Goal: Task Accomplishment & Management: Use online tool/utility

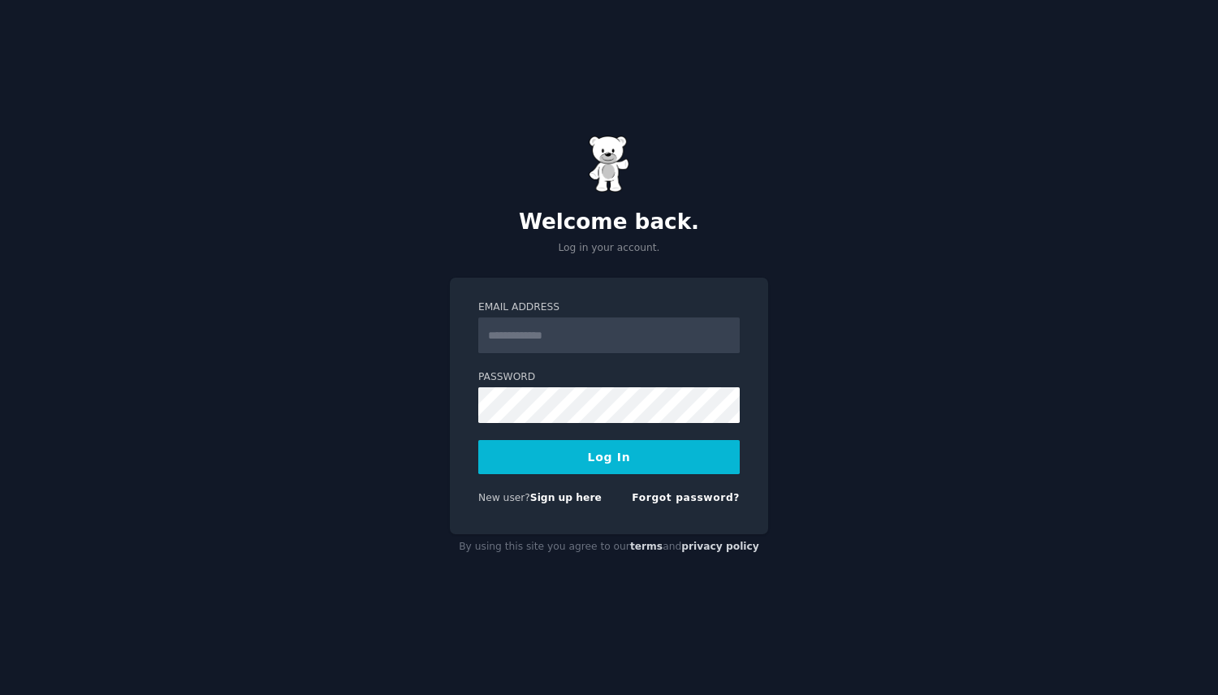
click at [0, 694] on com-1password-button at bounding box center [0, 695] width 0 height 0
type input "**********"
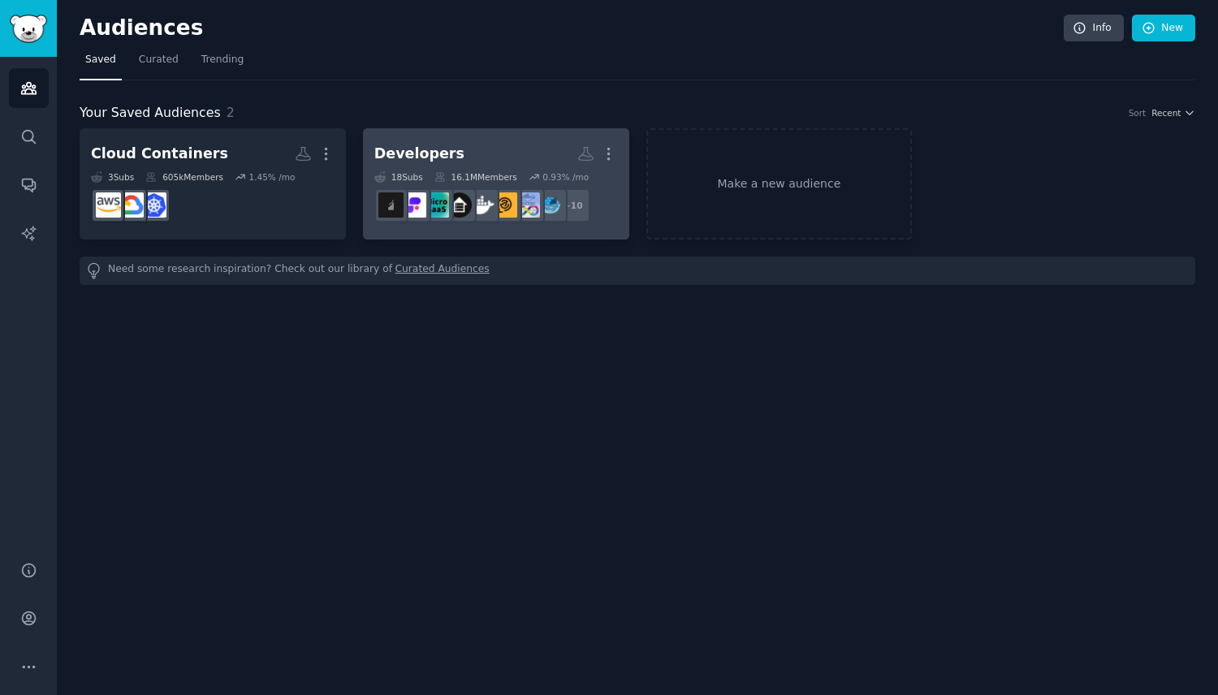
click at [430, 151] on div "Developers" at bounding box center [419, 154] width 90 height 20
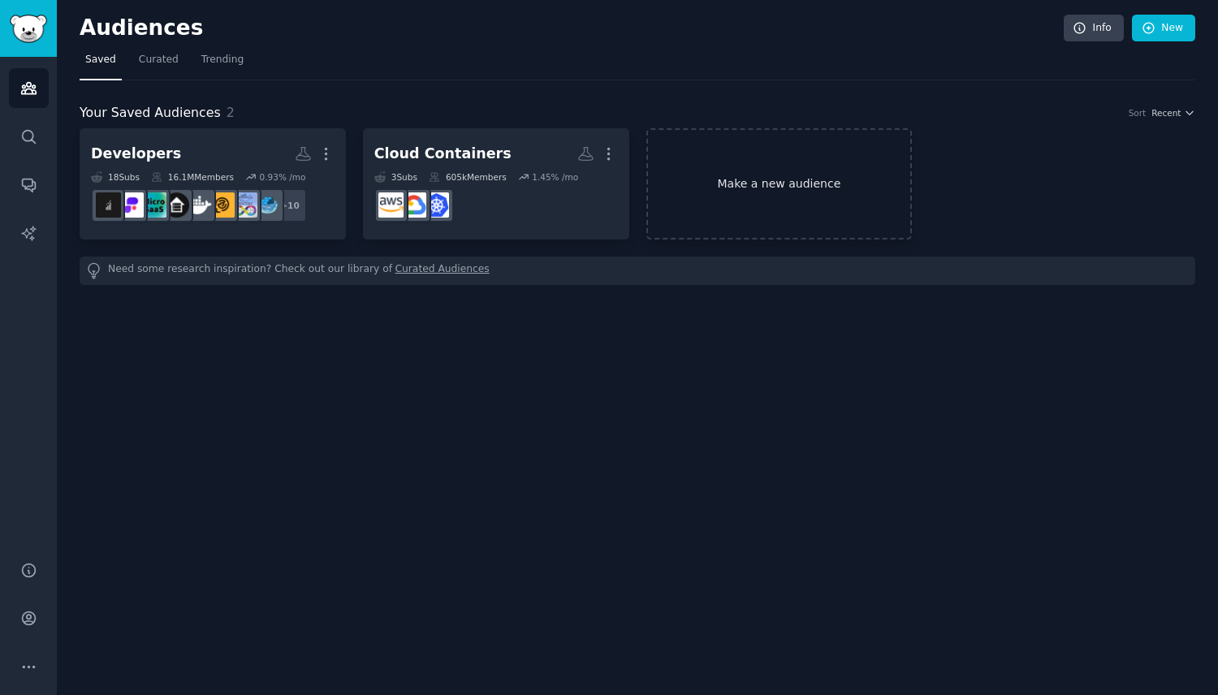
click at [749, 192] on link "Make a new audience" at bounding box center [779, 183] width 266 height 111
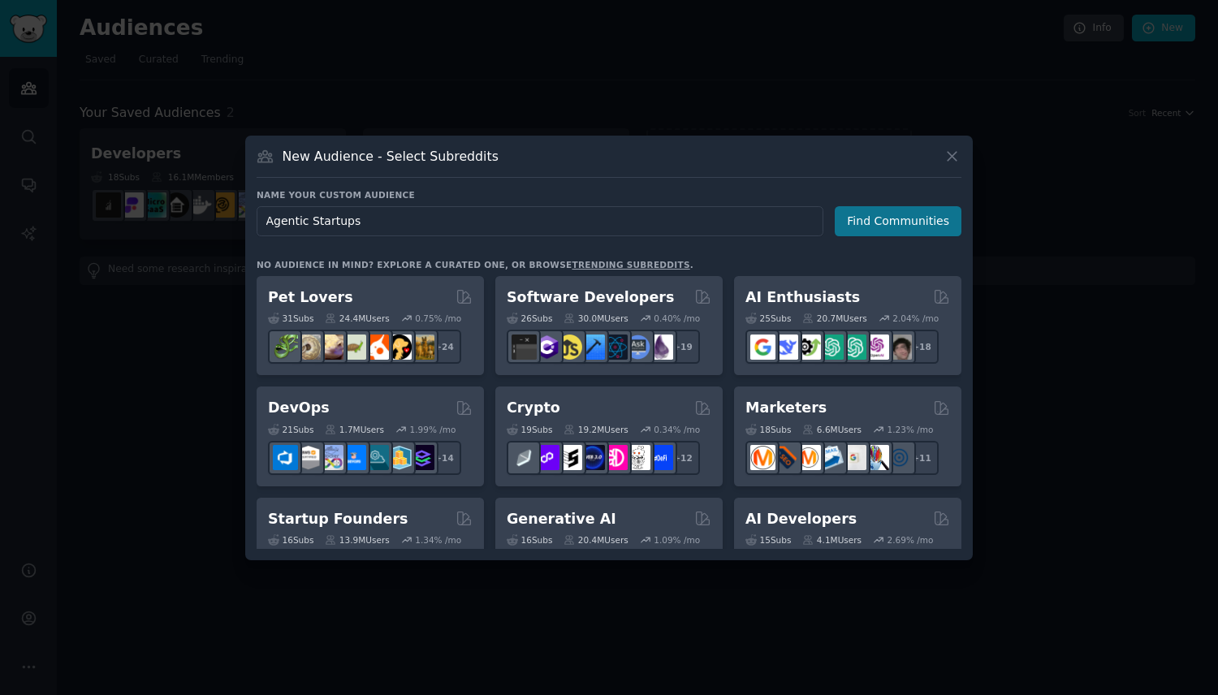
type input "Agentic Startups"
click at [882, 227] on button "Find Communities" at bounding box center [898, 221] width 127 height 30
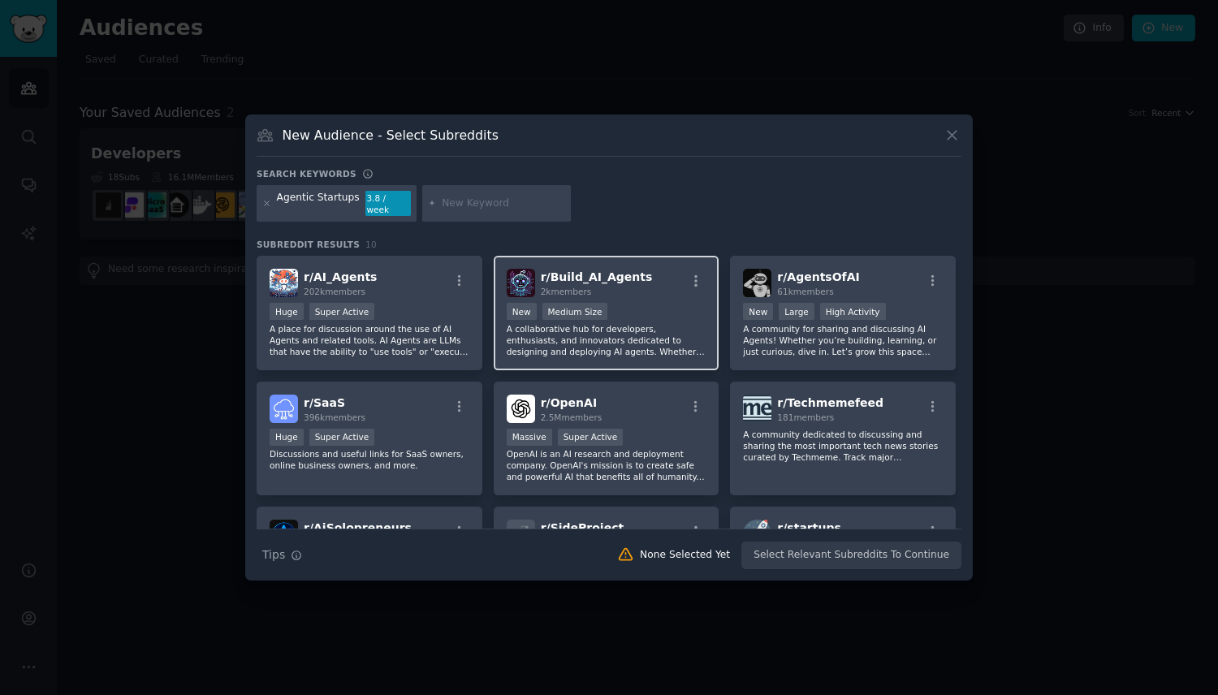
click at [591, 330] on p "A collaborative hub for developers, enthusiasts, and innovators dedicated to de…" at bounding box center [607, 340] width 200 height 34
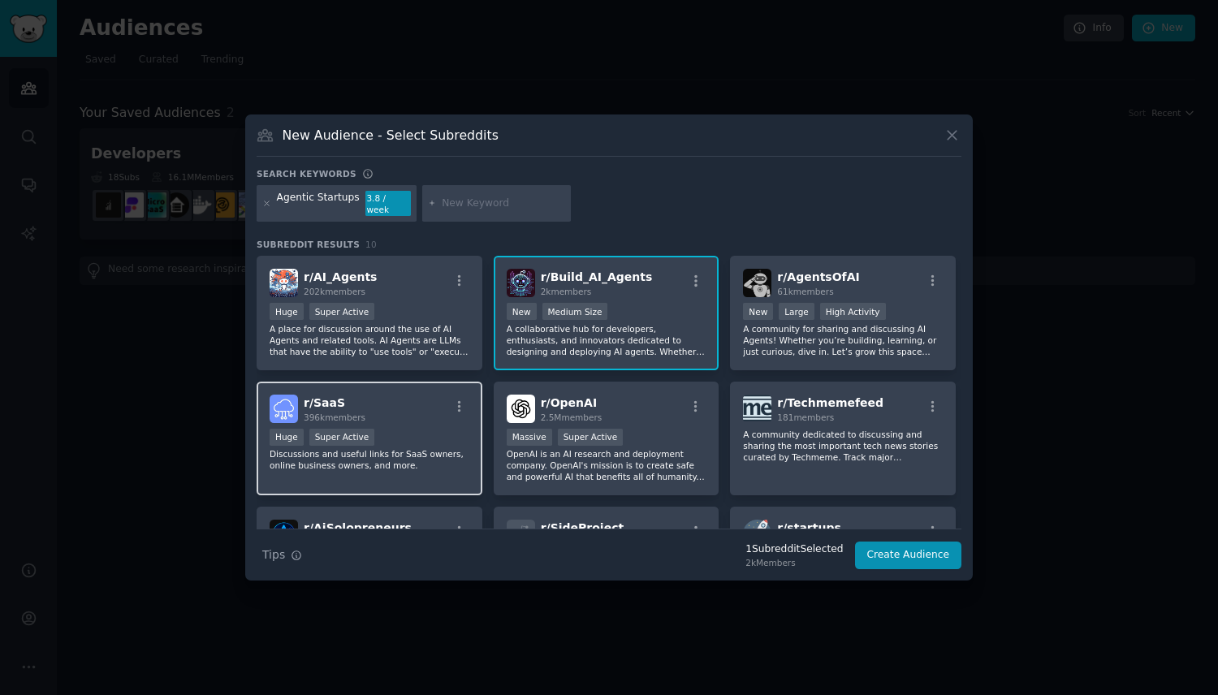
click at [408, 462] on p "Discussions and useful links for SaaS owners, online business owners, and more." at bounding box center [370, 459] width 200 height 23
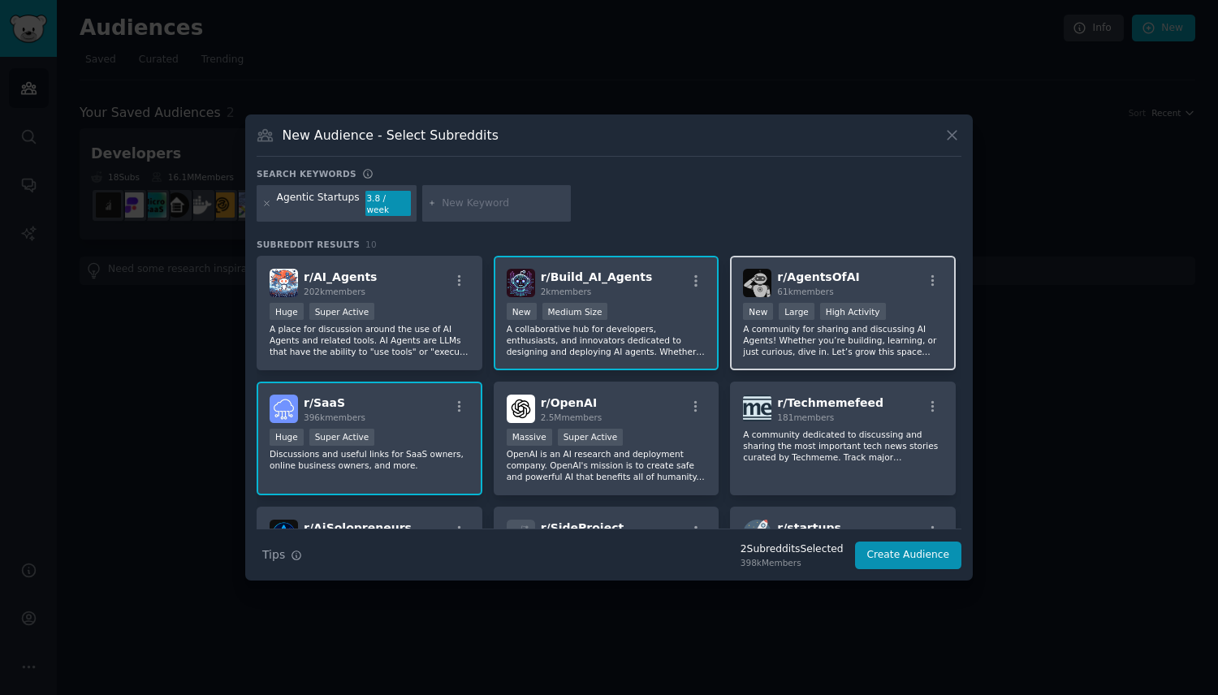
click at [832, 345] on p "A community for sharing and discussing AI Agents! Whether you’re building, lear…" at bounding box center [843, 340] width 200 height 34
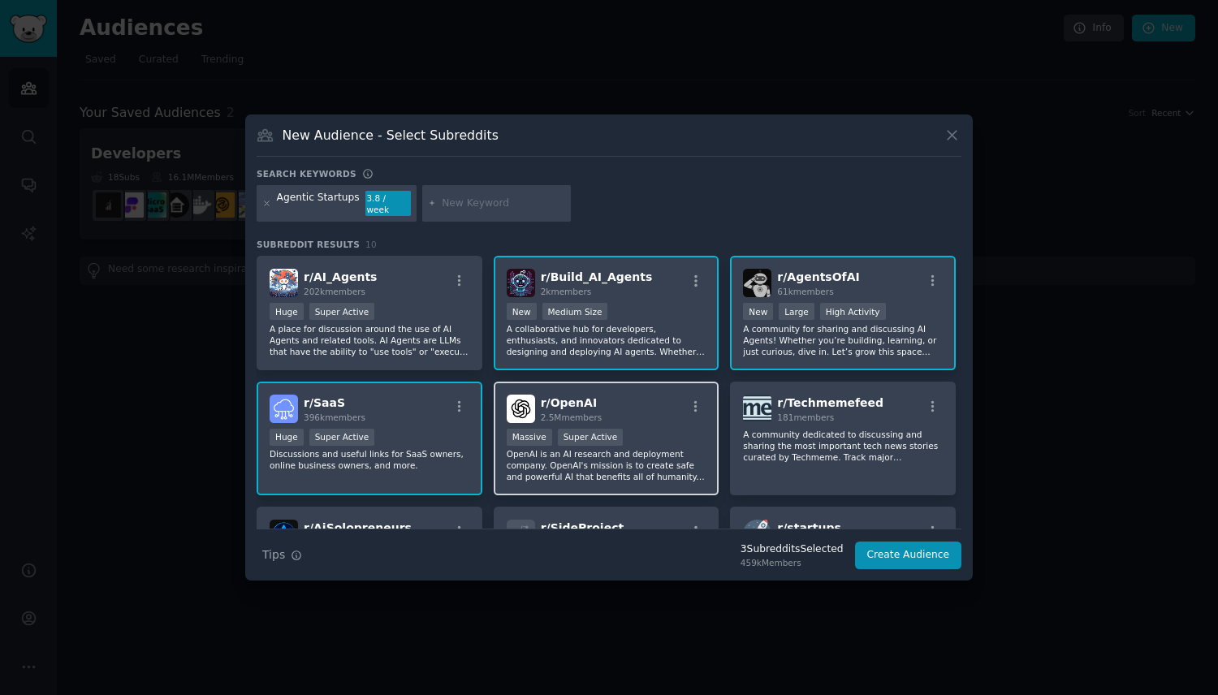
click at [659, 460] on p "OpenAI is an AI research and deployment company. OpenAI's mission is to create …" at bounding box center [607, 465] width 200 height 34
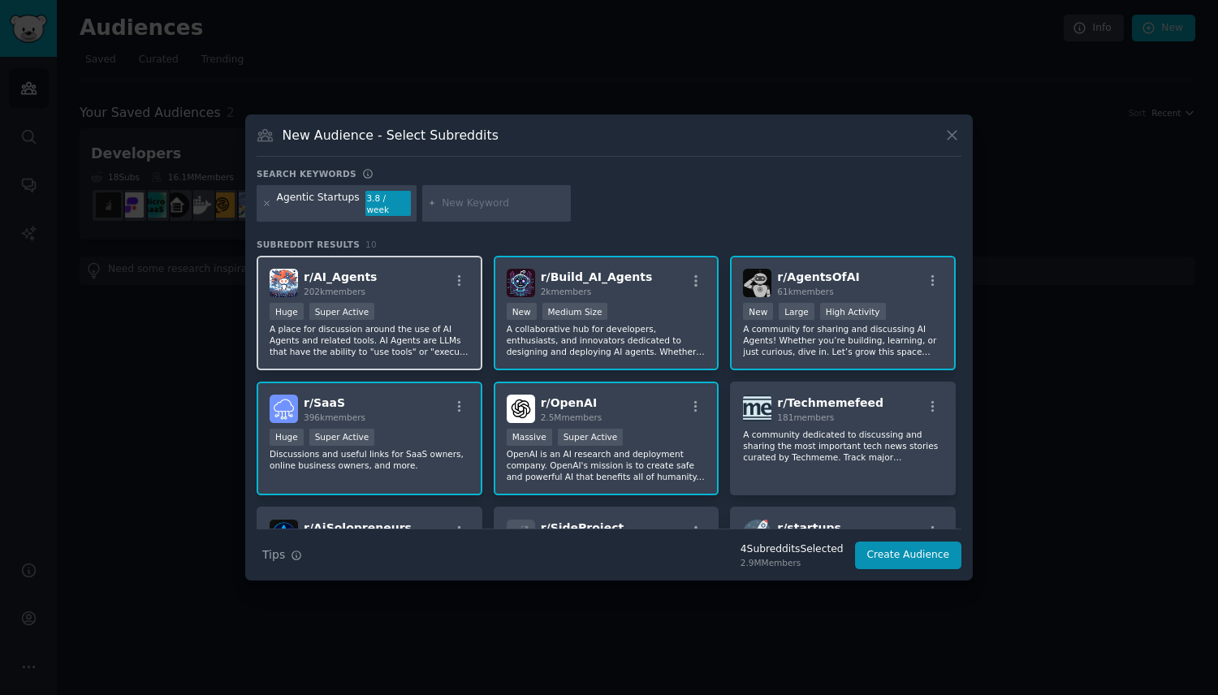
click at [418, 337] on p "A place for discussion around the use of AI Agents and related tools. AI Agents…" at bounding box center [370, 340] width 200 height 34
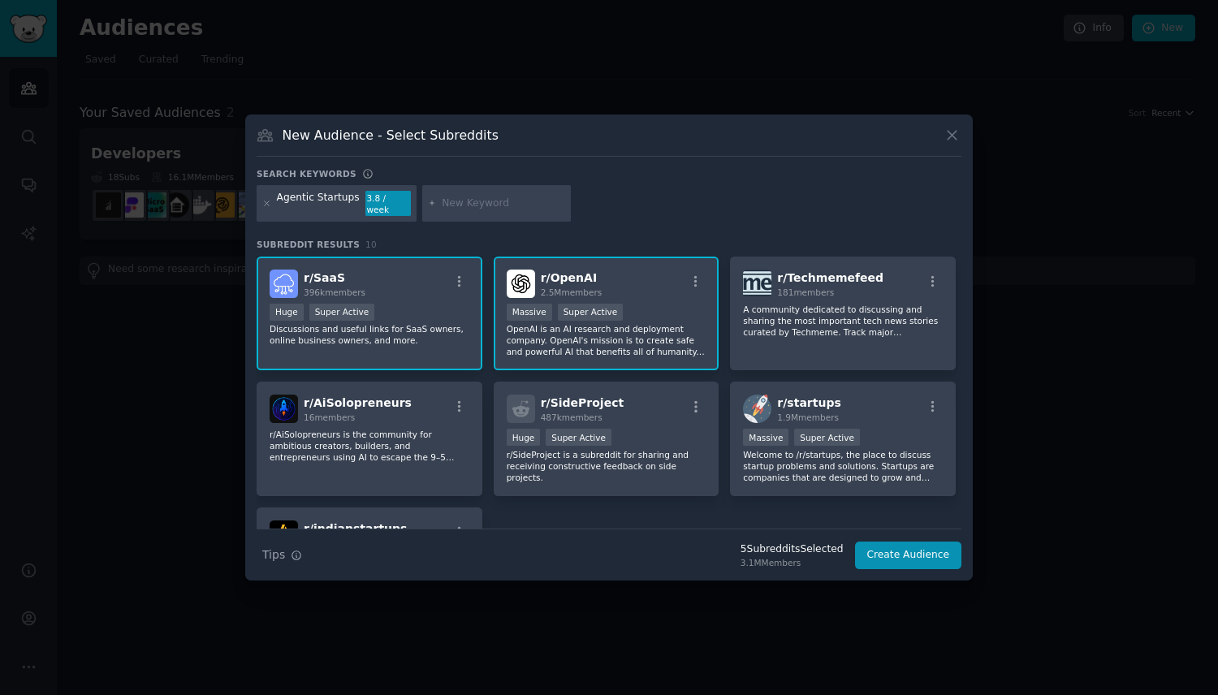
scroll to position [128, 0]
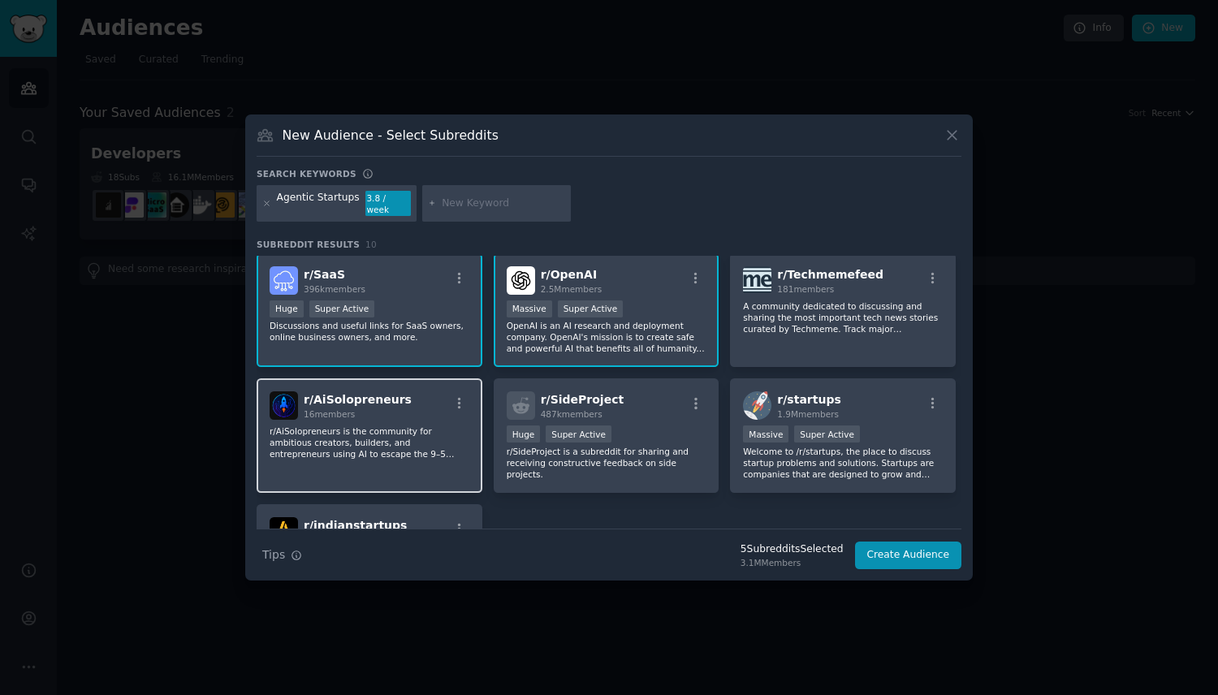
click at [395, 430] on p "r/AiSolopreneurs is the community for ambitious creators, builders, and entrepr…" at bounding box center [370, 442] width 200 height 34
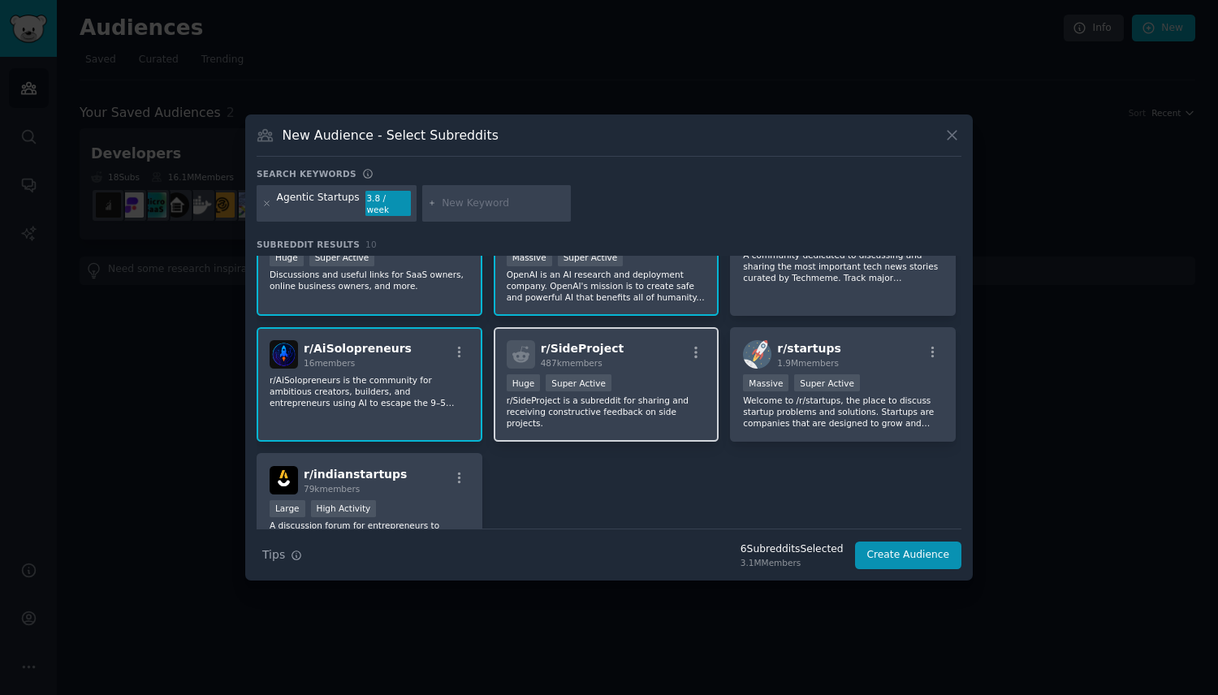
scroll to position [191, 0]
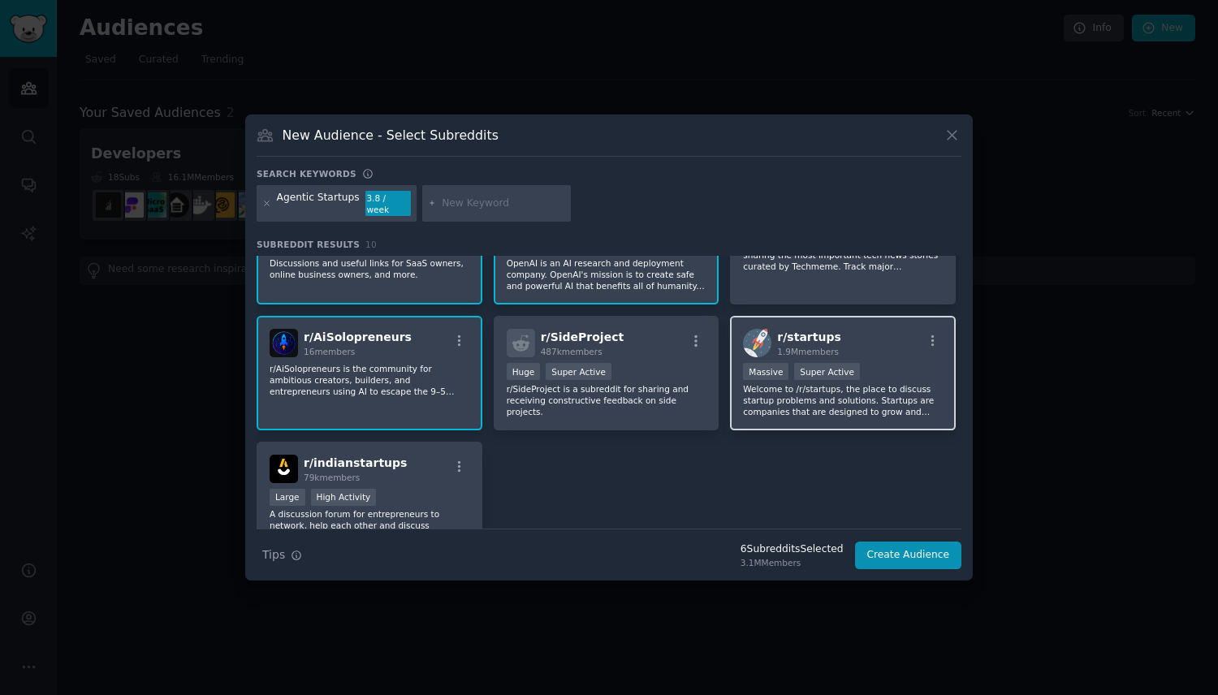
click at [837, 402] on p "Welcome to /r/startups, the place to discuss startup problems and solutions. St…" at bounding box center [843, 400] width 200 height 34
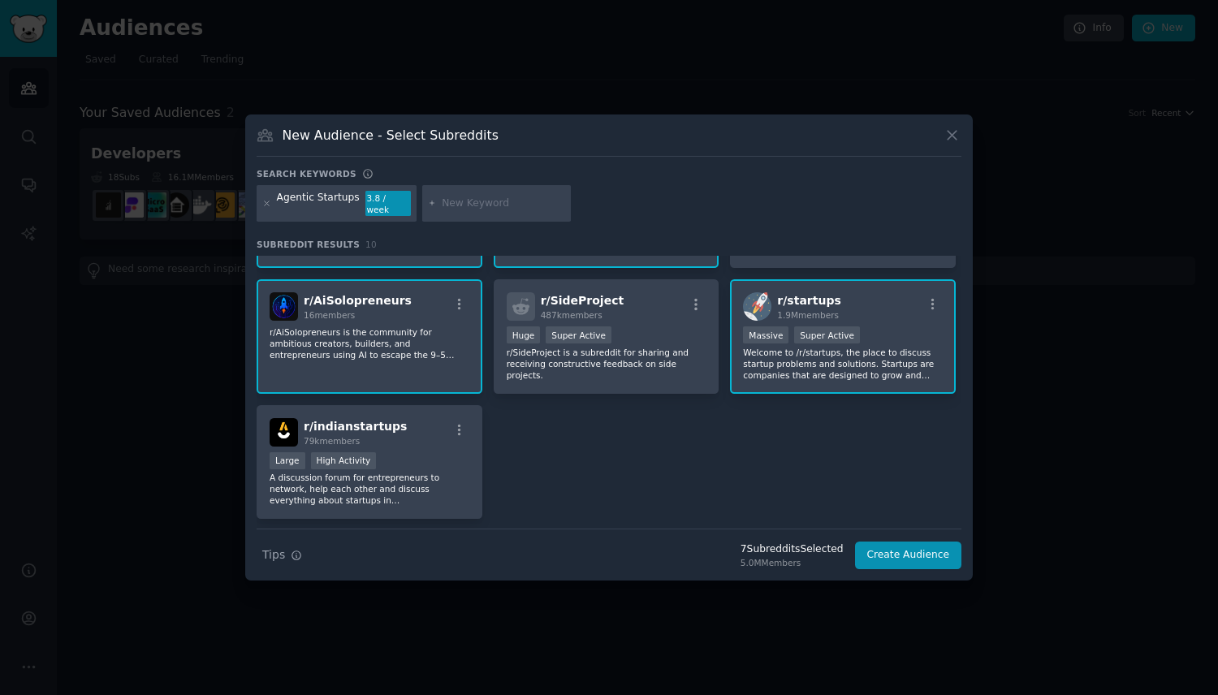
scroll to position [274, 0]
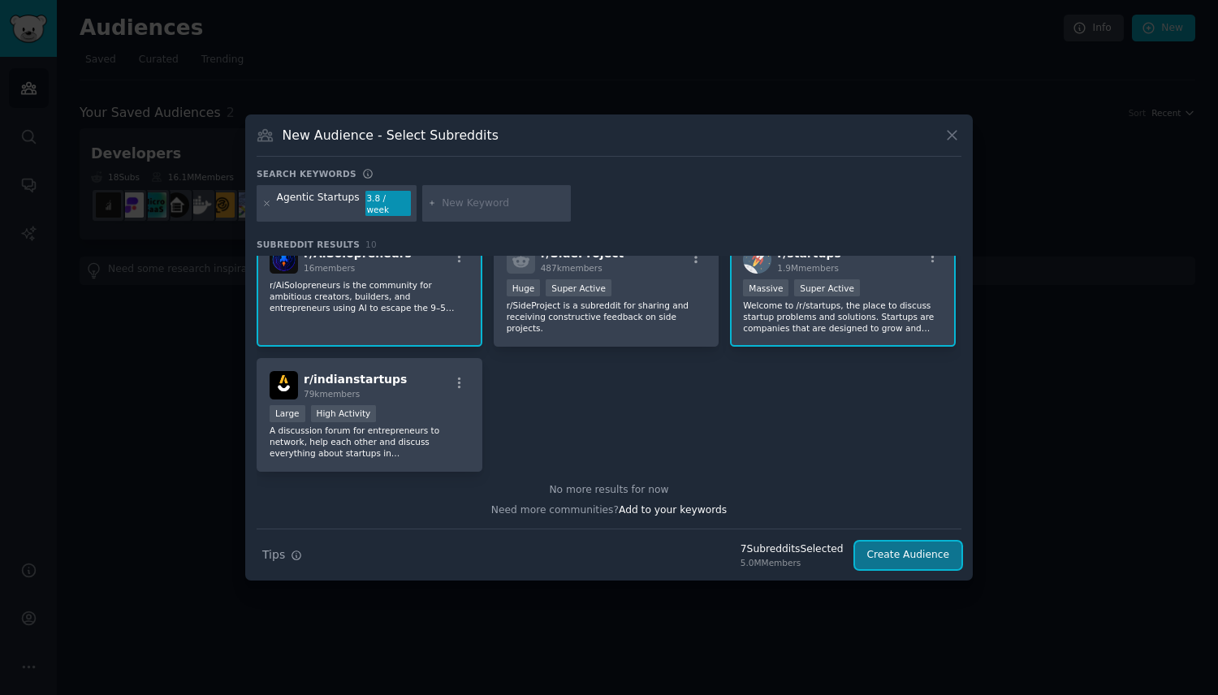
click at [905, 547] on button "Create Audience" at bounding box center [908, 556] width 107 height 28
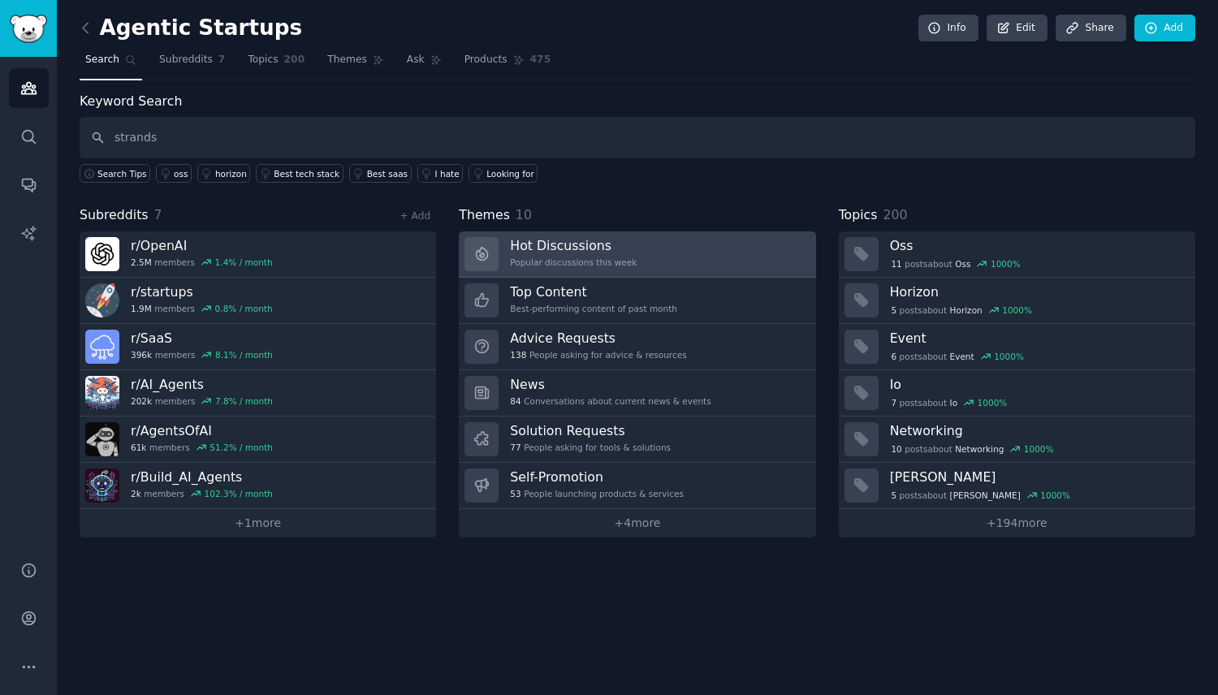
type input "strands"
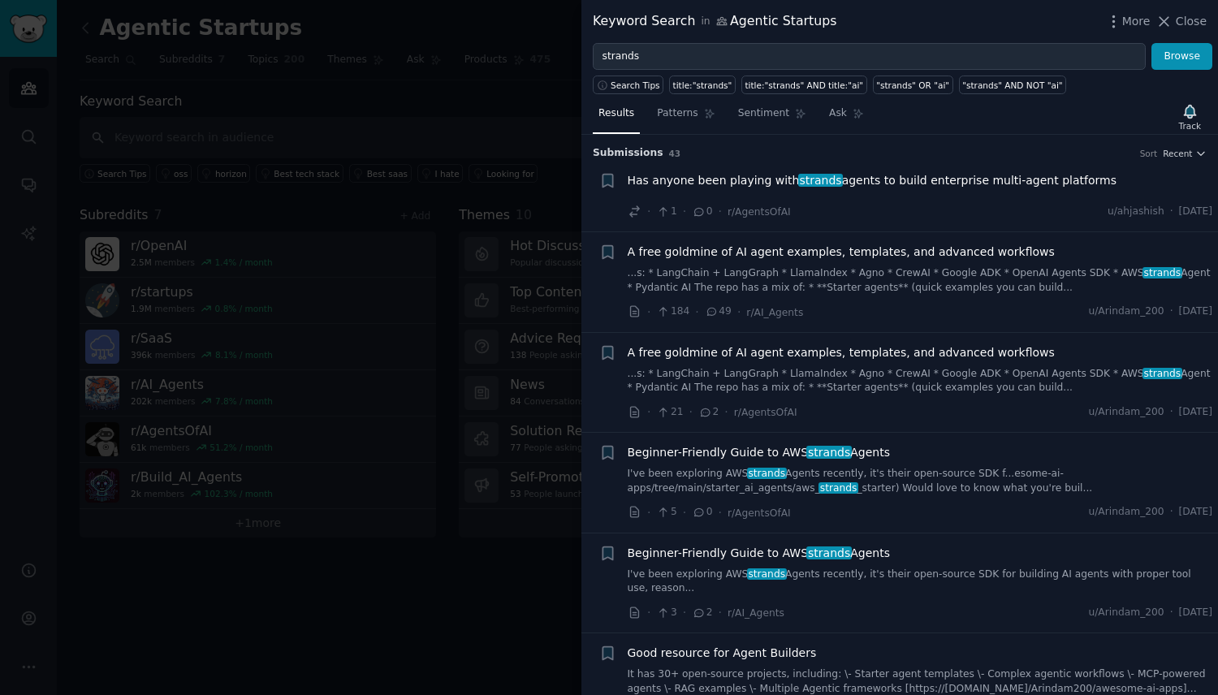
click at [923, 184] on span "Has anyone been playing with strands agents to build enterprise multi-agent pla…" at bounding box center [872, 180] width 489 height 17
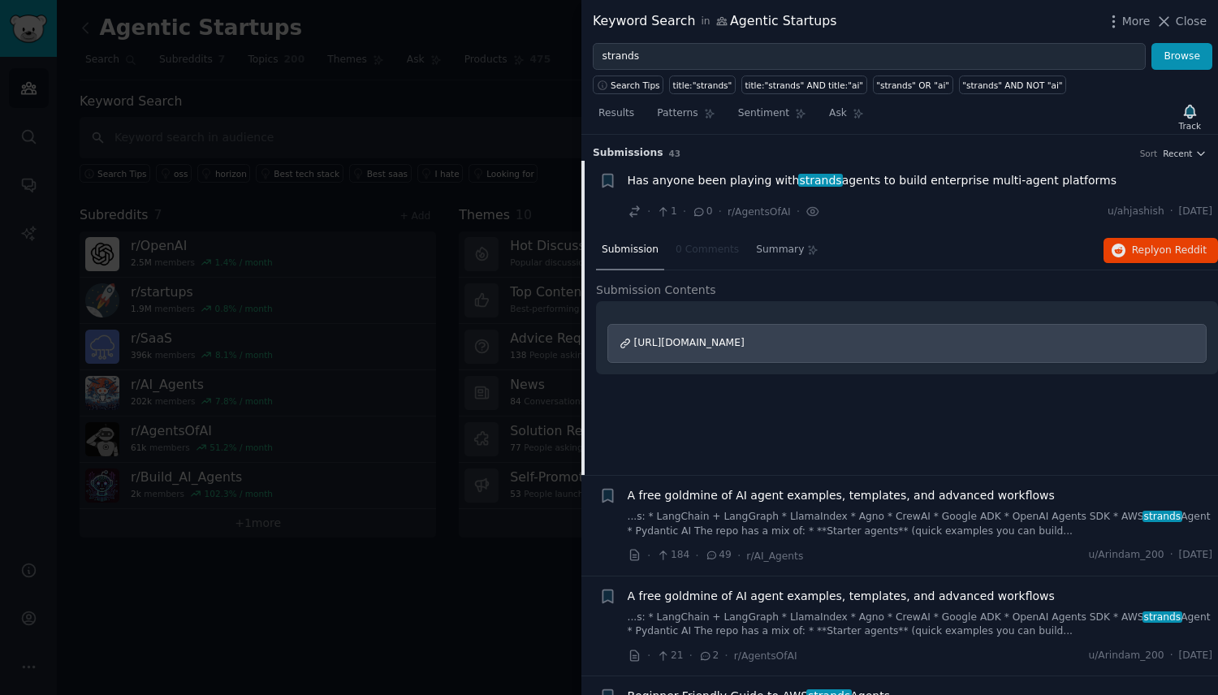
scroll to position [25, 0]
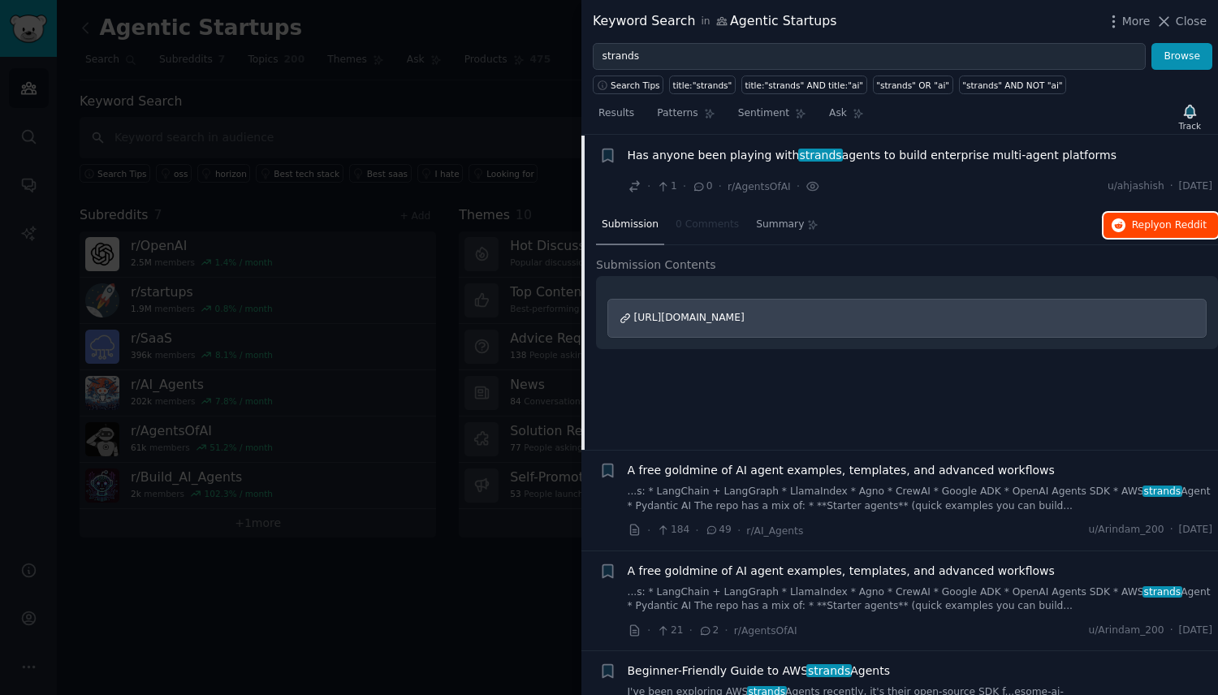
click at [1164, 227] on span "on Reddit" at bounding box center [1183, 224] width 47 height 11
